Goal: Task Accomplishment & Management: Complete application form

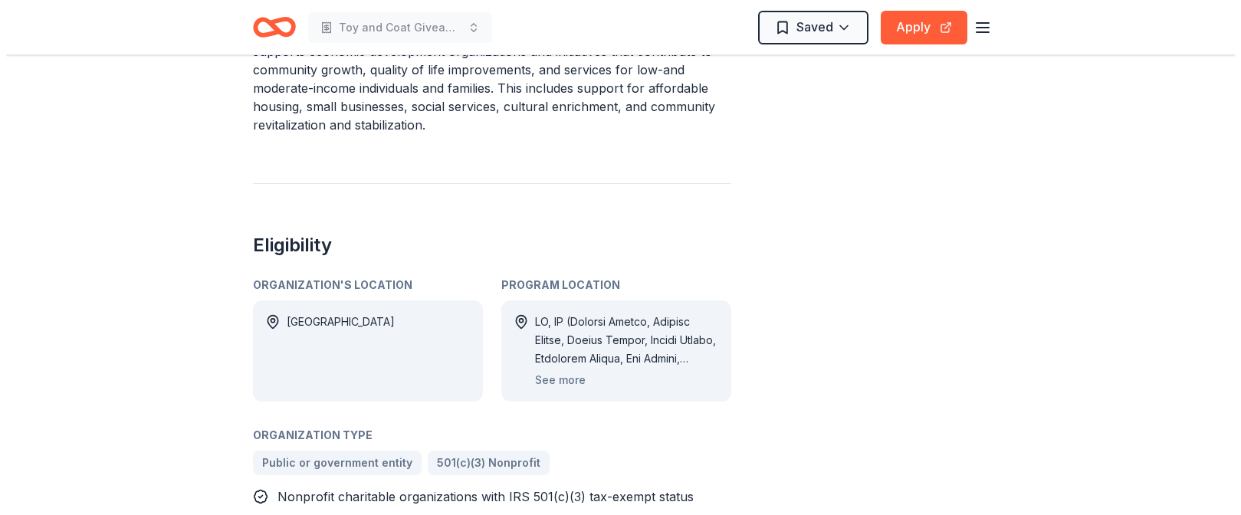
scroll to position [920, 0]
click at [566, 370] on button "See more" at bounding box center [554, 379] width 51 height 18
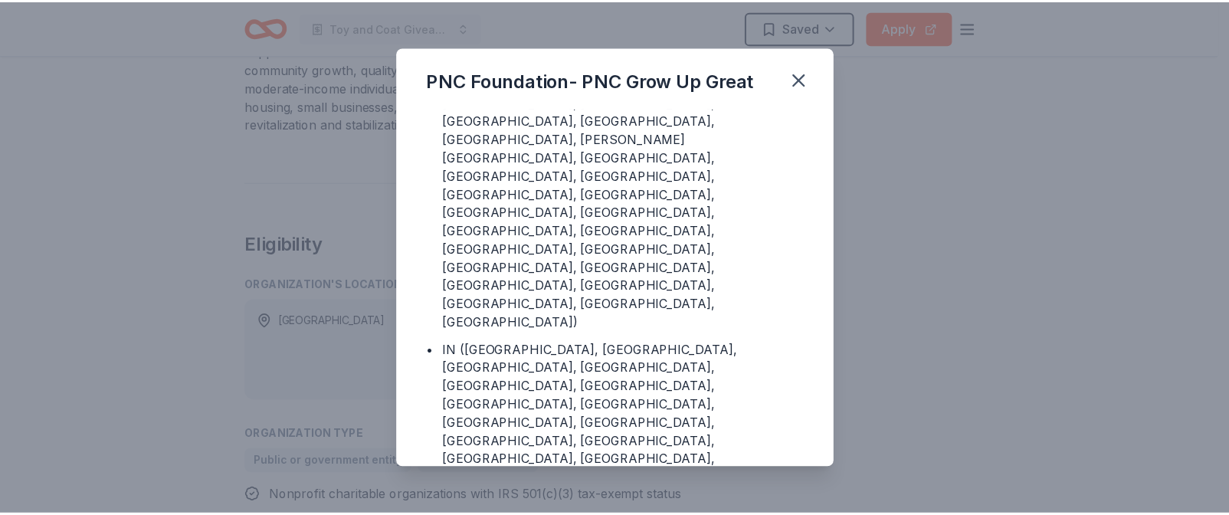
scroll to position [766, 0]
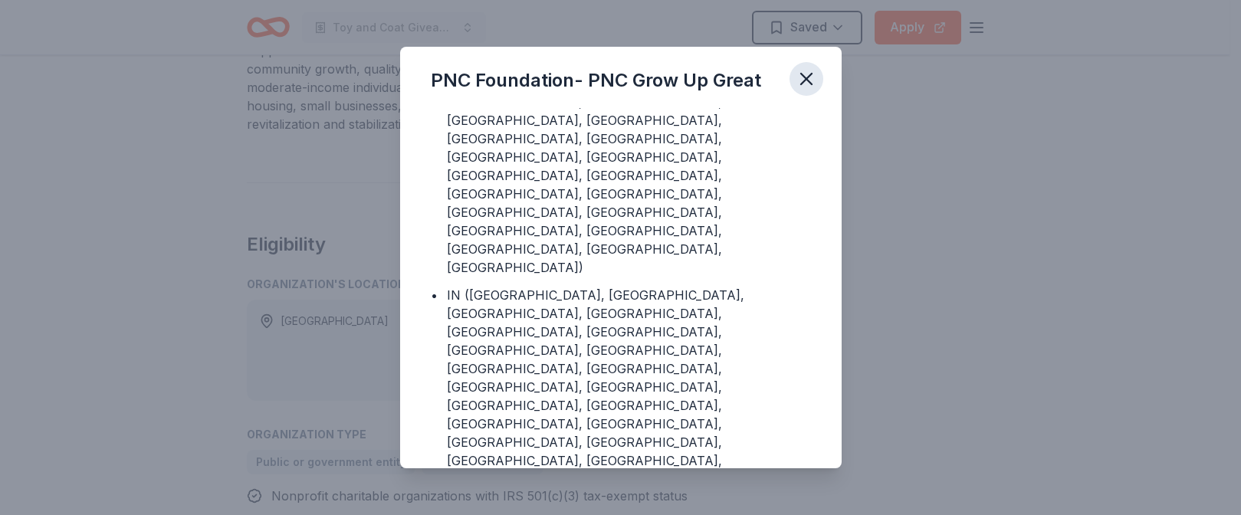
click at [796, 84] on icon "button" at bounding box center [806, 78] width 21 height 21
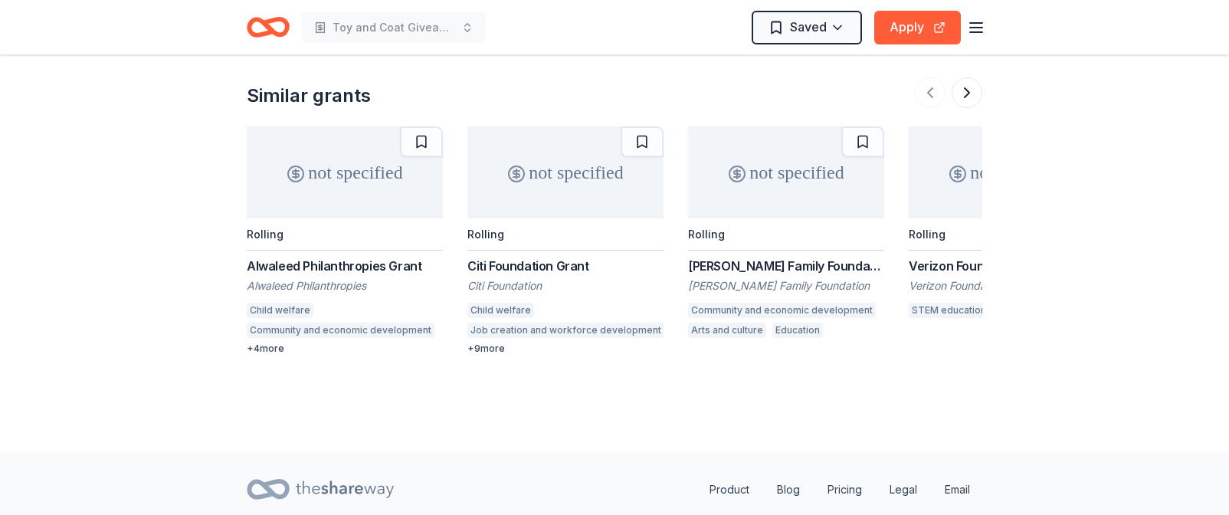
scroll to position [2529, 0]
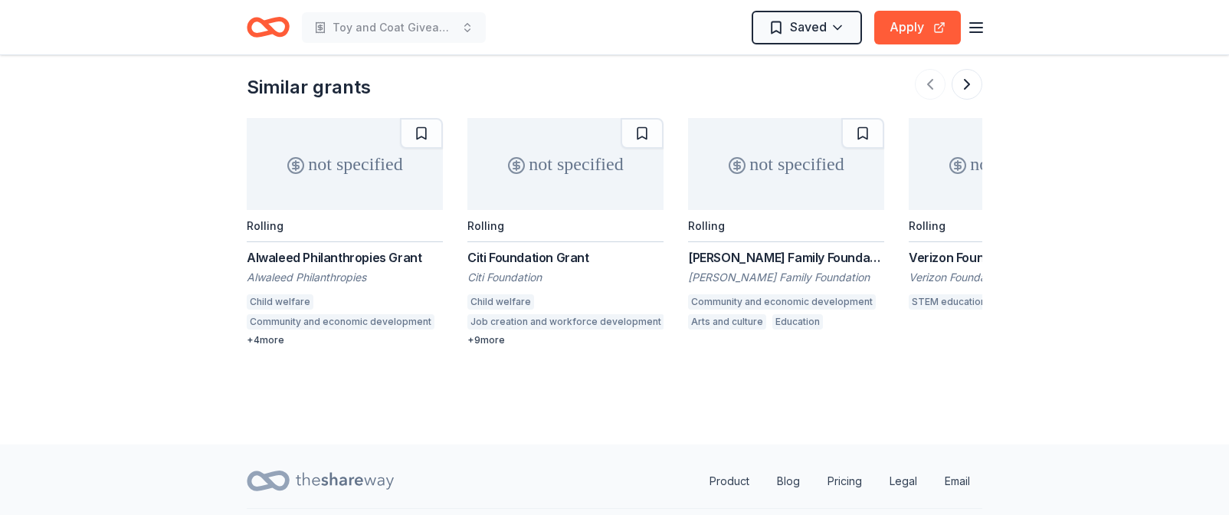
click at [518, 248] on div "Citi Foundation Grant" at bounding box center [566, 257] width 196 height 18
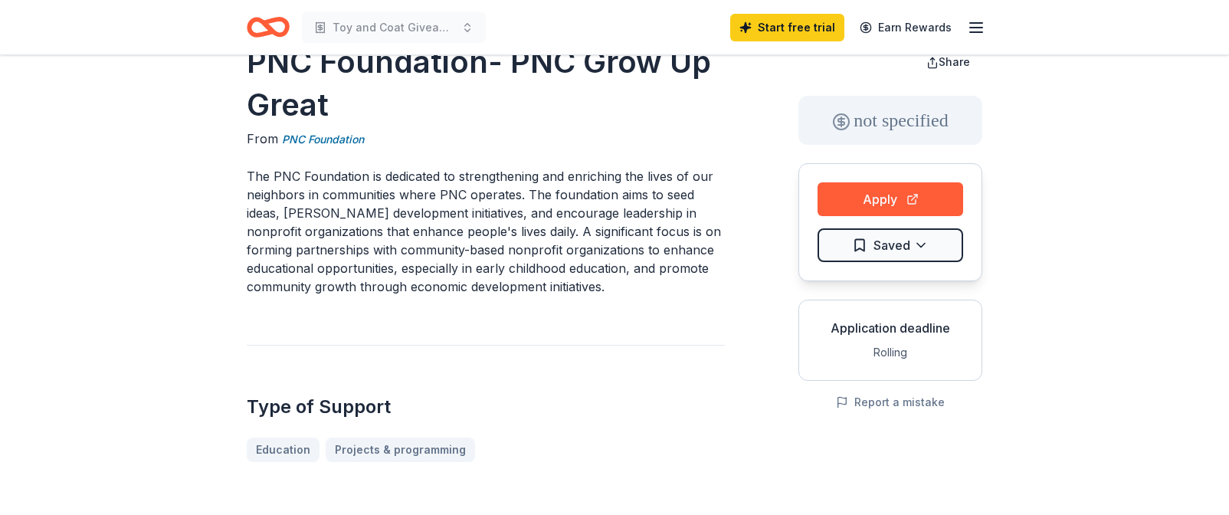
scroll to position [0, 0]
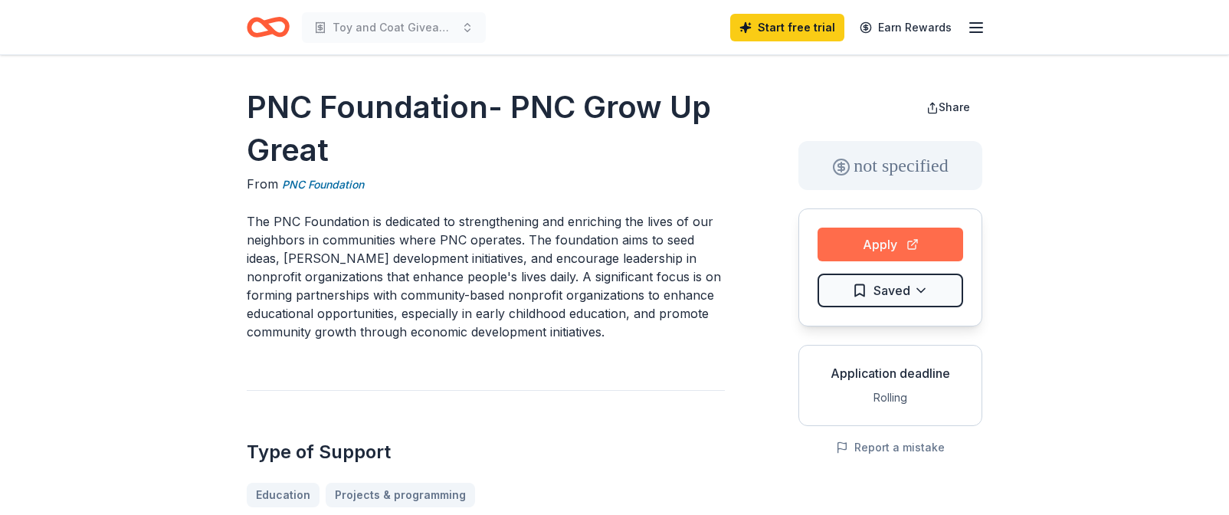
click at [904, 248] on button "Apply" at bounding box center [891, 245] width 146 height 34
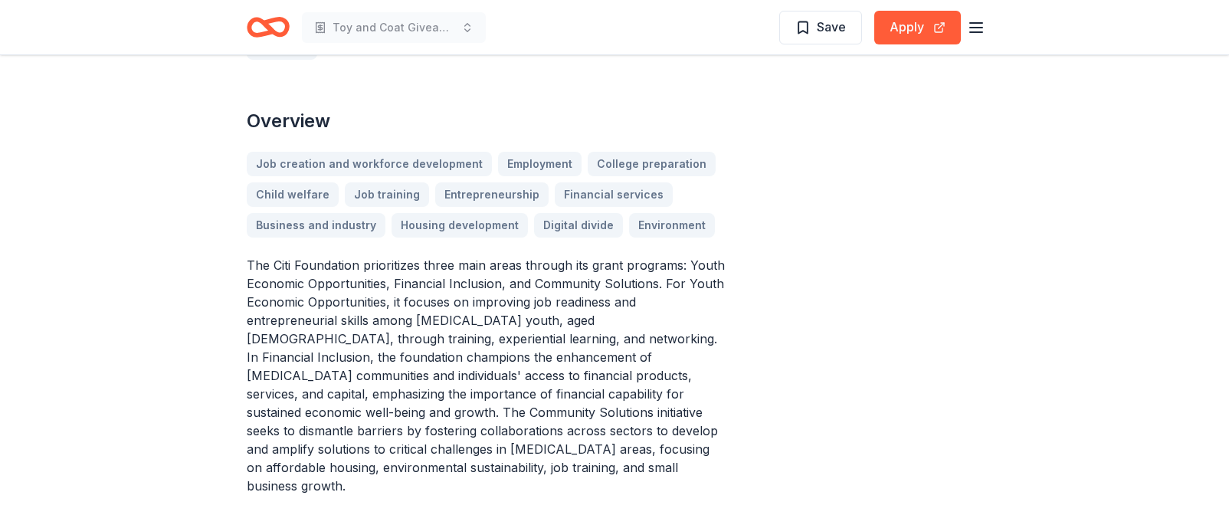
scroll to position [383, 0]
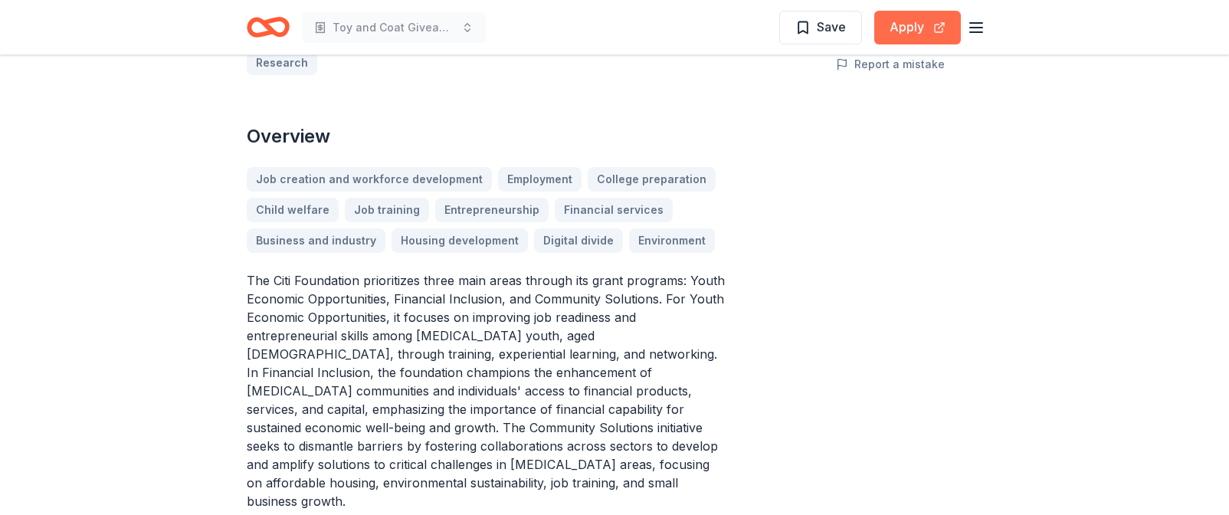
click at [912, 25] on button "Apply" at bounding box center [917, 28] width 87 height 34
